Goal: Transaction & Acquisition: Purchase product/service

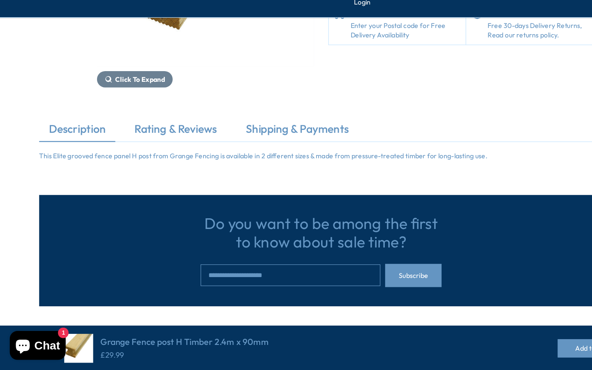
scroll to position [176, 21]
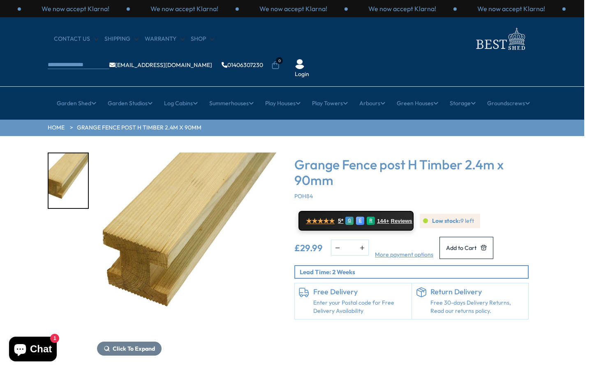
scroll to position [0, 8]
